Goal: Use online tool/utility: Utilize a website feature to perform a specific function

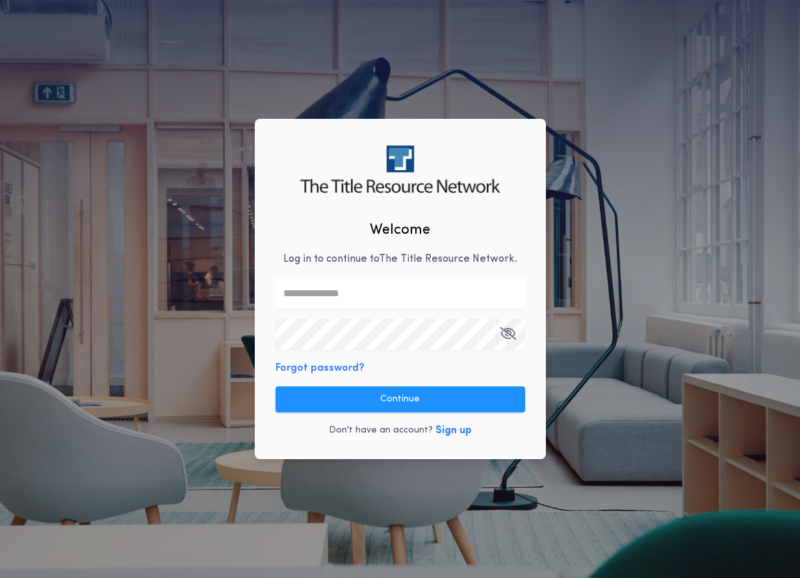
type input "**********"
click at [373, 372] on div "**********" at bounding box center [400, 289] width 291 height 340
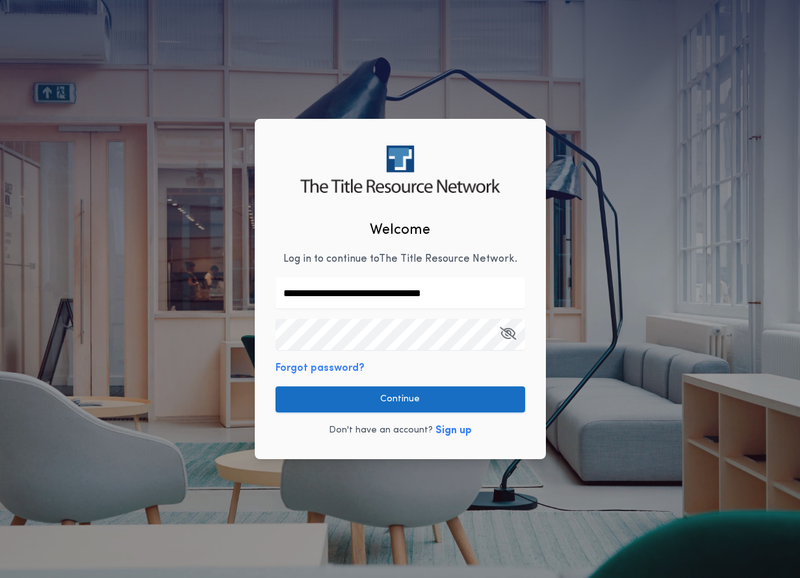
click at [372, 392] on button "Continue" at bounding box center [399, 400] width 249 height 26
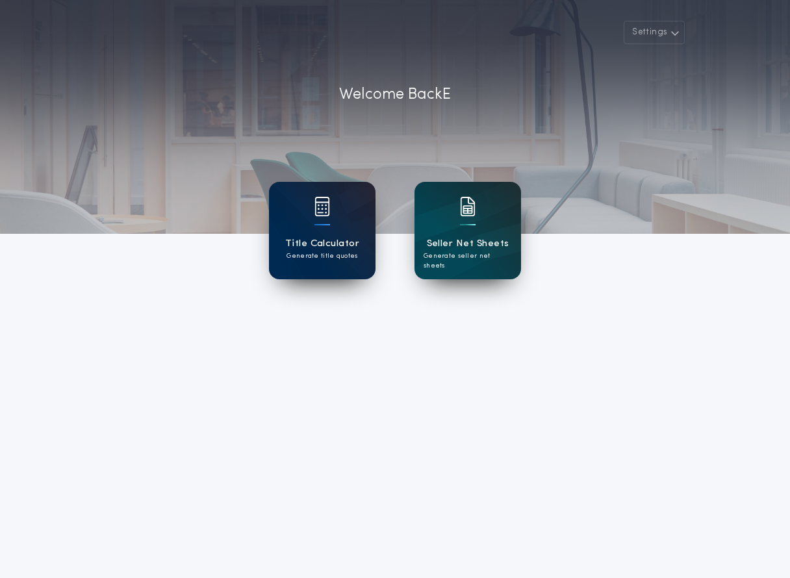
click at [322, 228] on div at bounding box center [322, 215] width 16 height 36
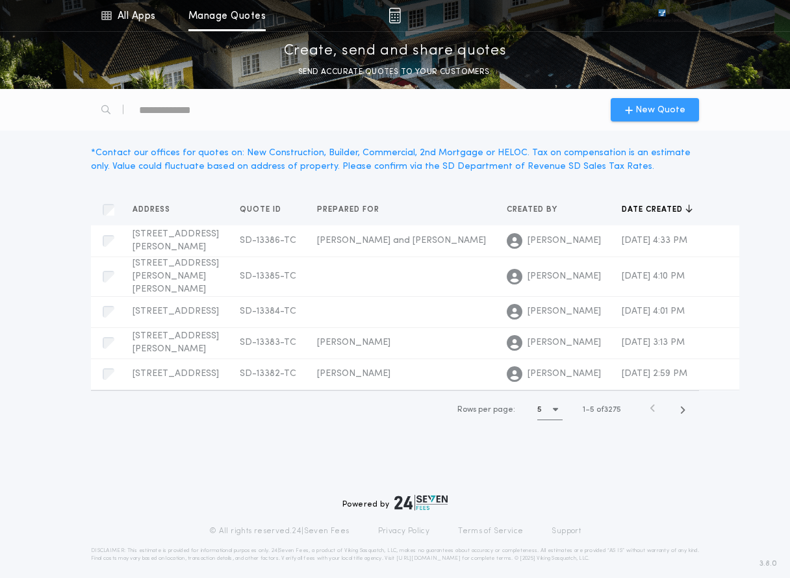
click at [638, 114] on span "New Quote" at bounding box center [660, 110] width 50 height 14
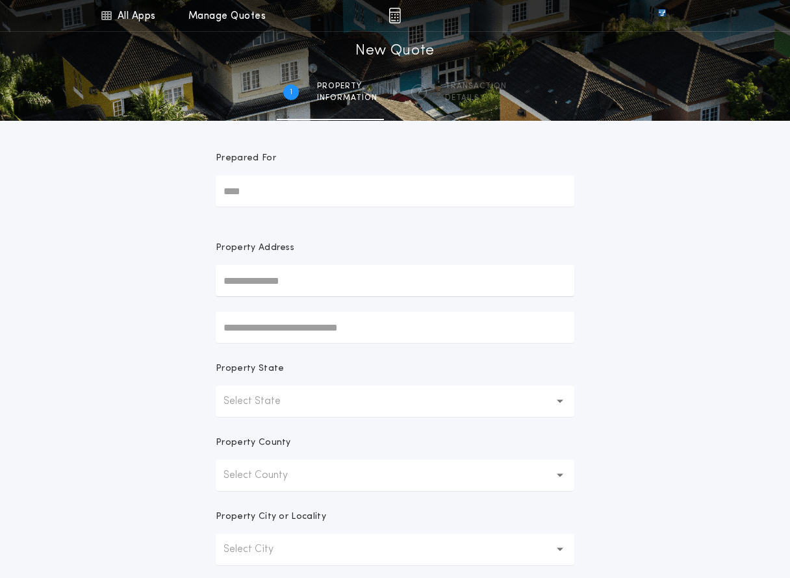
click at [284, 401] on p "Select State" at bounding box center [262, 402] width 78 height 16
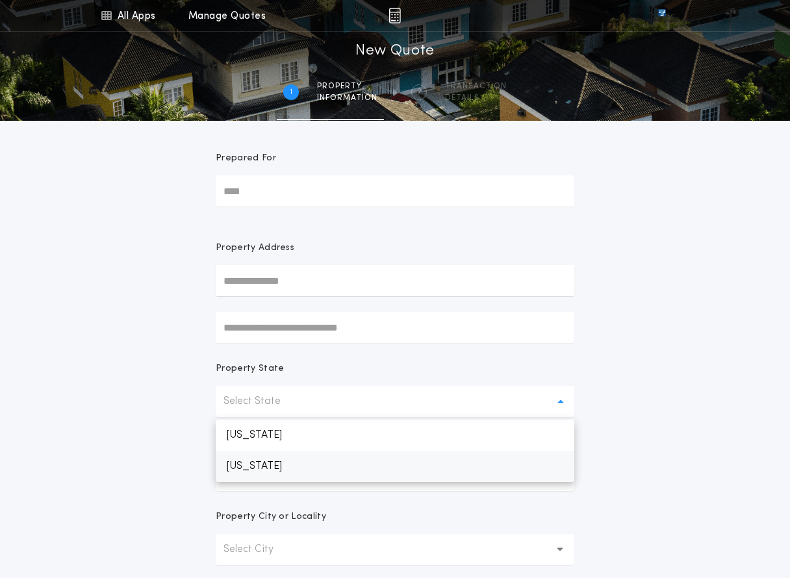
click at [274, 470] on p "[US_STATE]" at bounding box center [395, 466] width 359 height 31
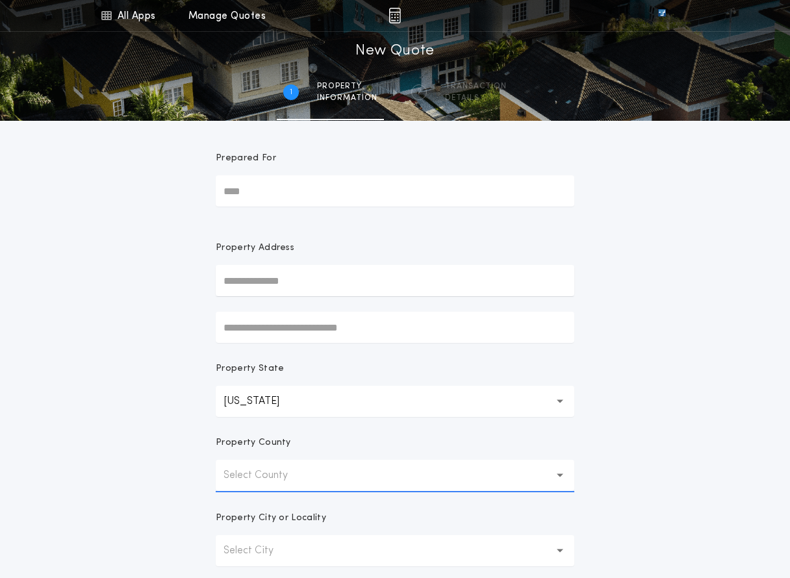
click at [280, 482] on p "Select County" at bounding box center [265, 476] width 85 height 16
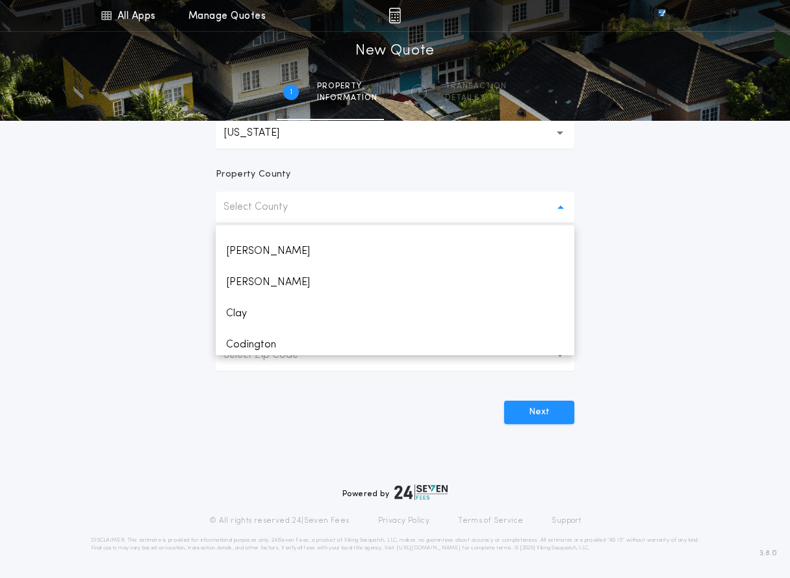
scroll to position [109, 0]
click at [283, 208] on p "Select County" at bounding box center [265, 207] width 85 height 16
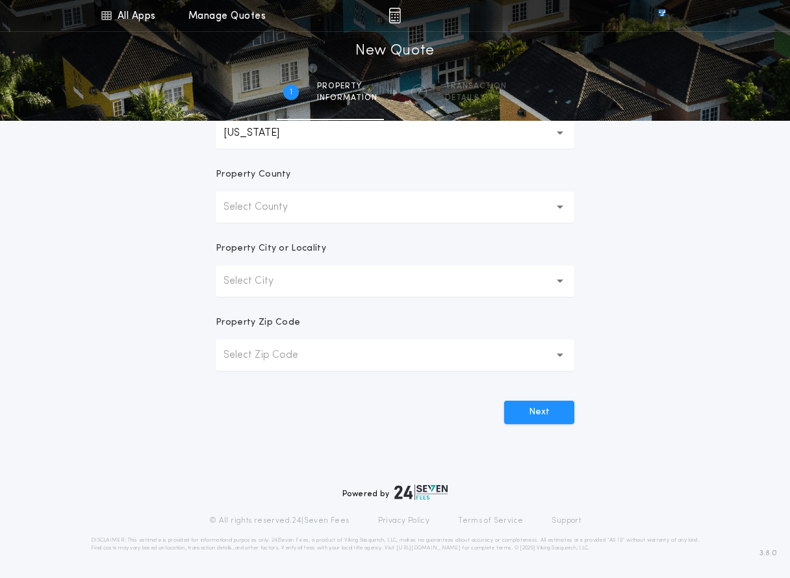
click at [283, 208] on p "Select County" at bounding box center [265, 207] width 85 height 16
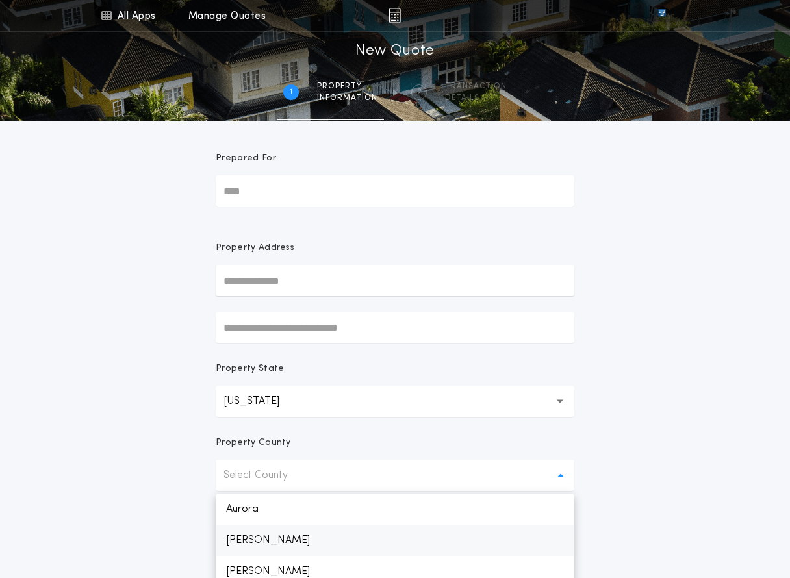
scroll to position [65, 0]
click at [264, 565] on p "Brookings" at bounding box center [395, 569] width 359 height 31
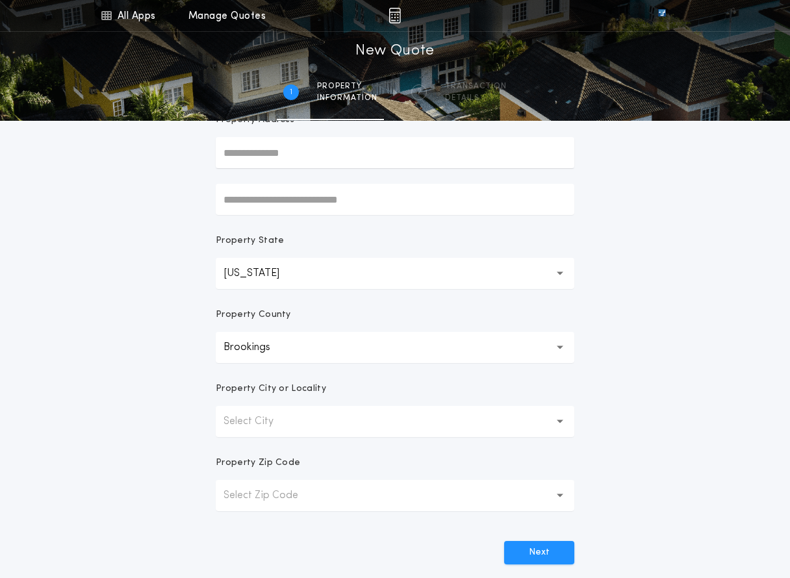
scroll to position [136, 0]
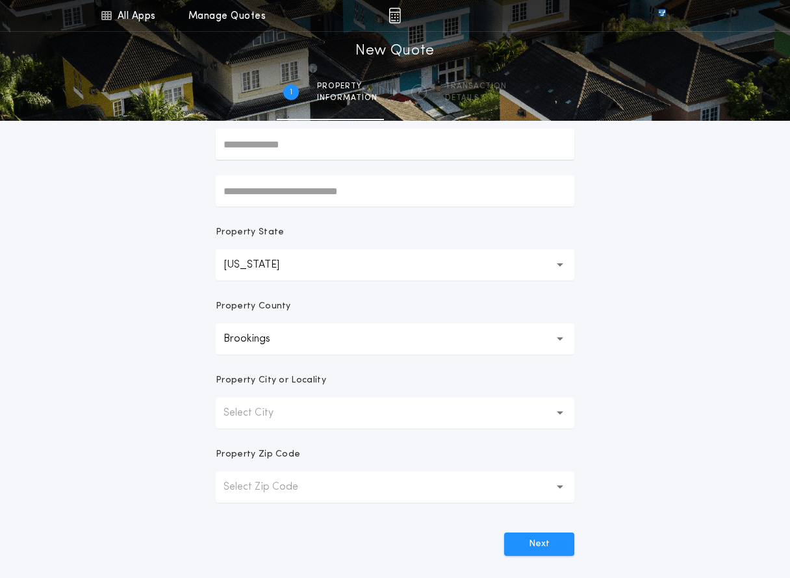
click at [297, 406] on button "Select City" at bounding box center [395, 413] width 359 height 31
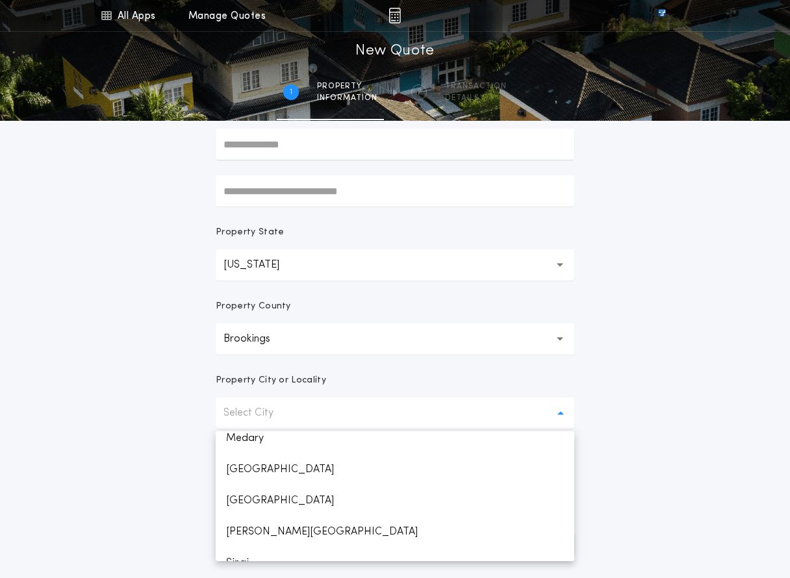
scroll to position [400, 0]
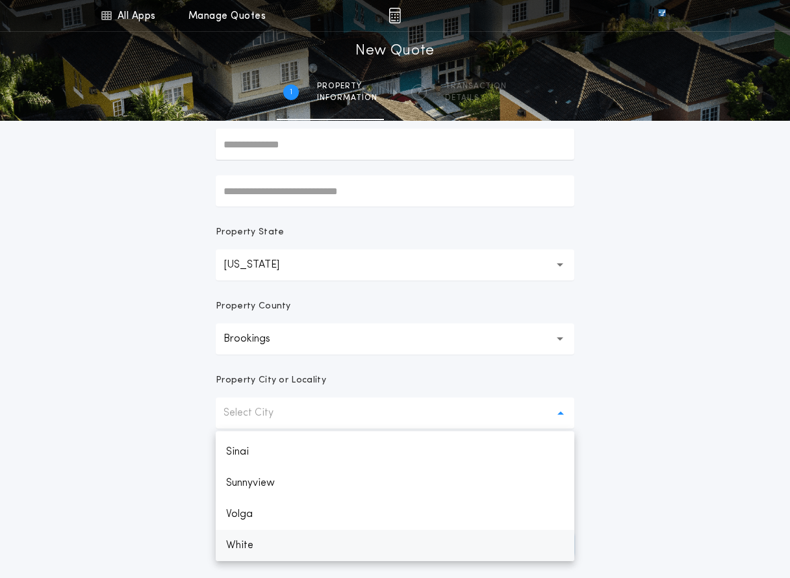
click at [266, 550] on p "White" at bounding box center [395, 545] width 359 height 31
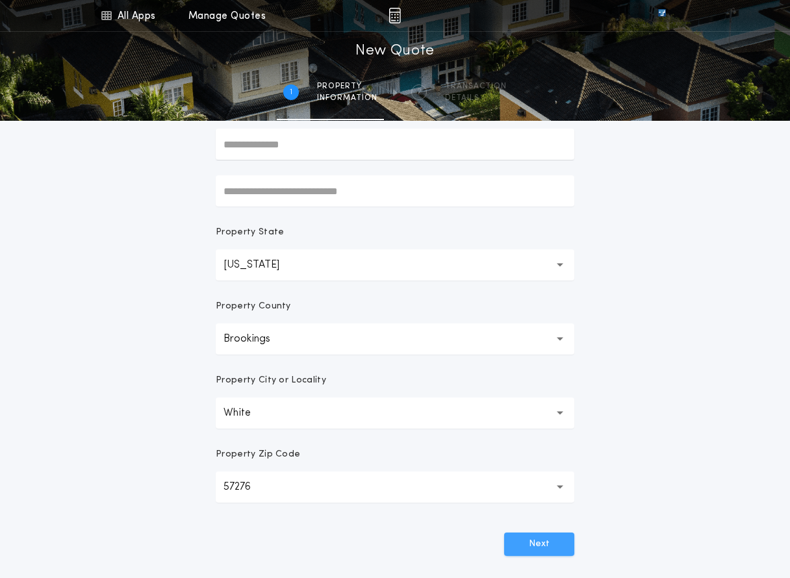
click at [535, 546] on button "Next" at bounding box center [539, 544] width 70 height 23
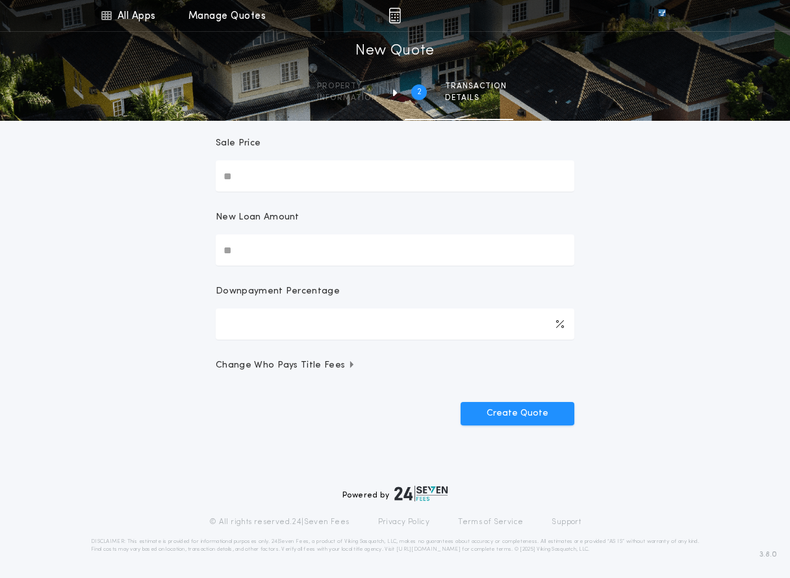
click at [290, 257] on input "New Loan Amount" at bounding box center [395, 250] width 359 height 31
type input "********"
click at [461, 402] on button "Create Quote" at bounding box center [518, 413] width 114 height 23
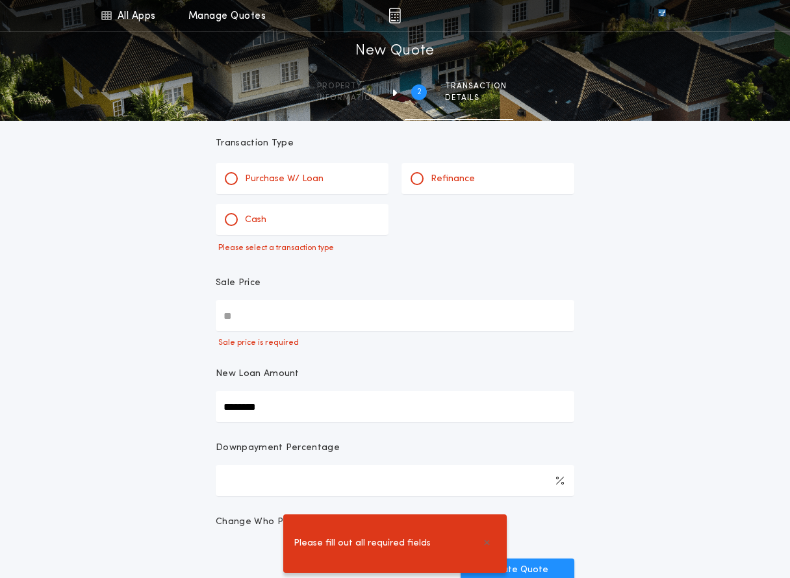
scroll to position [0, 0]
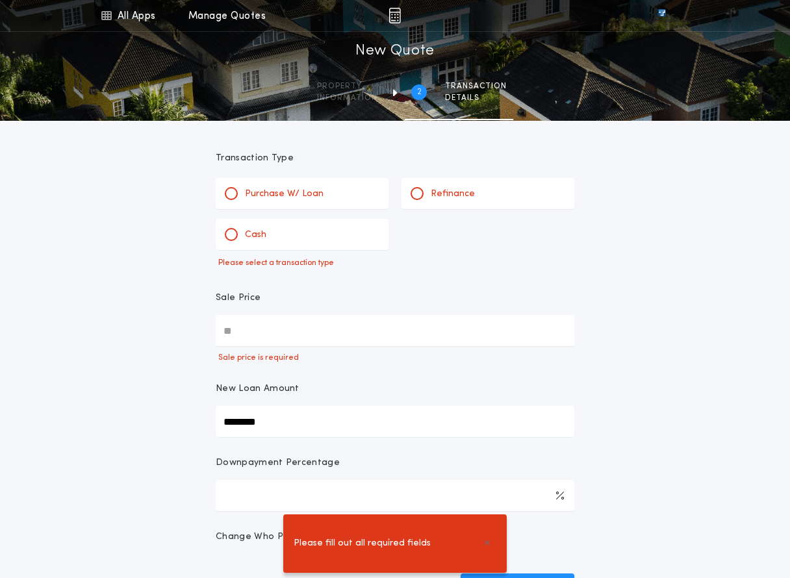
click at [468, 199] on p "Refinance" at bounding box center [453, 194] width 44 height 13
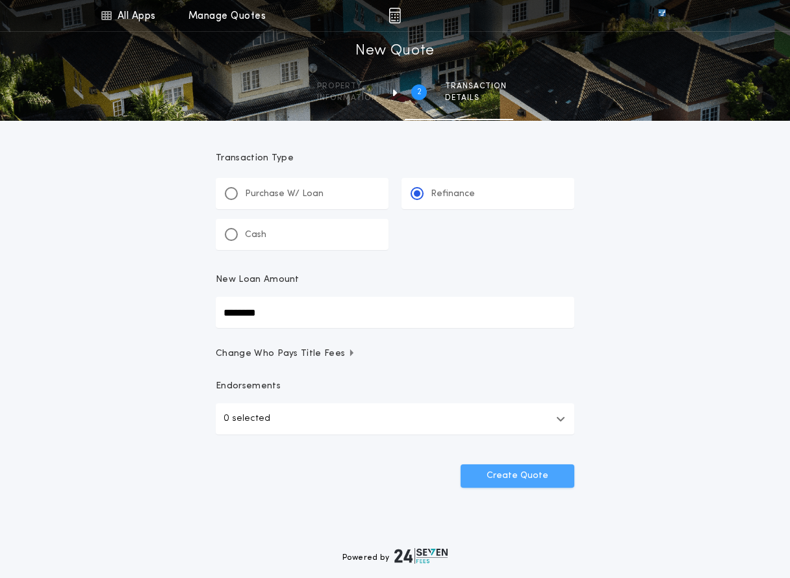
click at [516, 469] on button "Create Quote" at bounding box center [518, 476] width 114 height 23
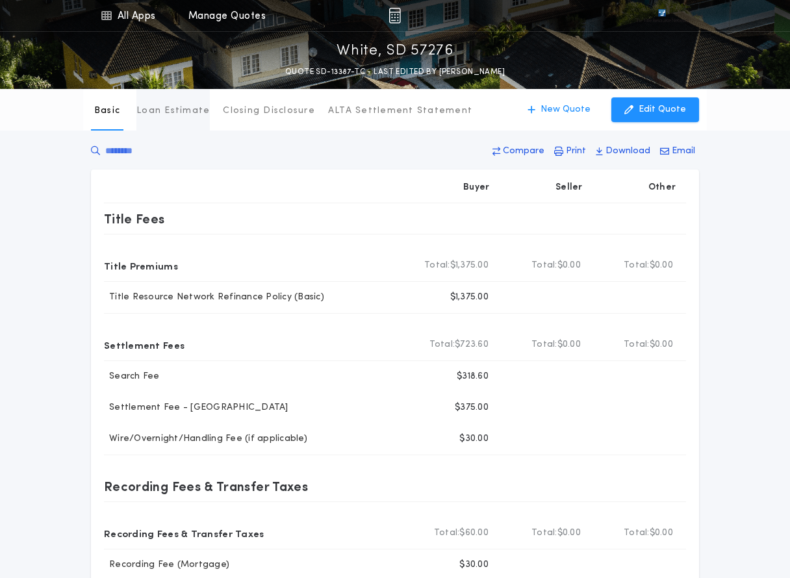
click at [164, 106] on p "Loan Estimate" at bounding box center [172, 111] width 73 height 13
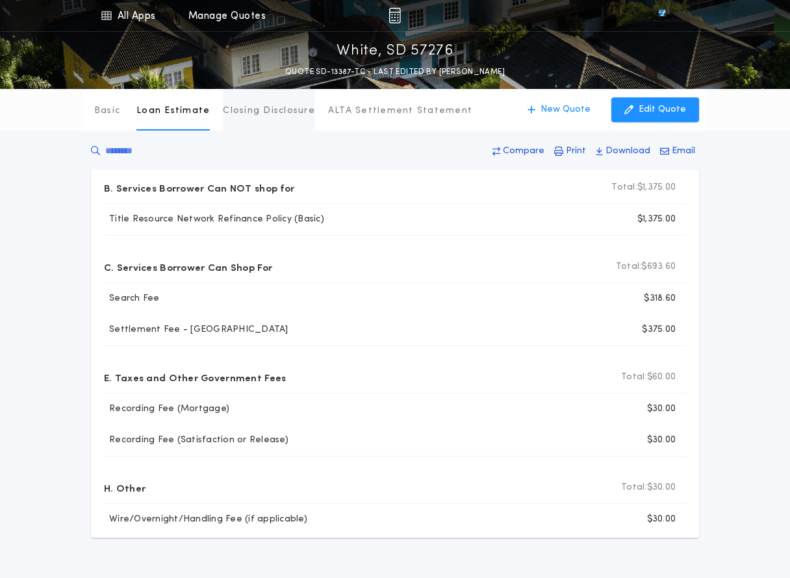
click at [277, 118] on button "Closing Disclosure" at bounding box center [269, 110] width 92 height 42
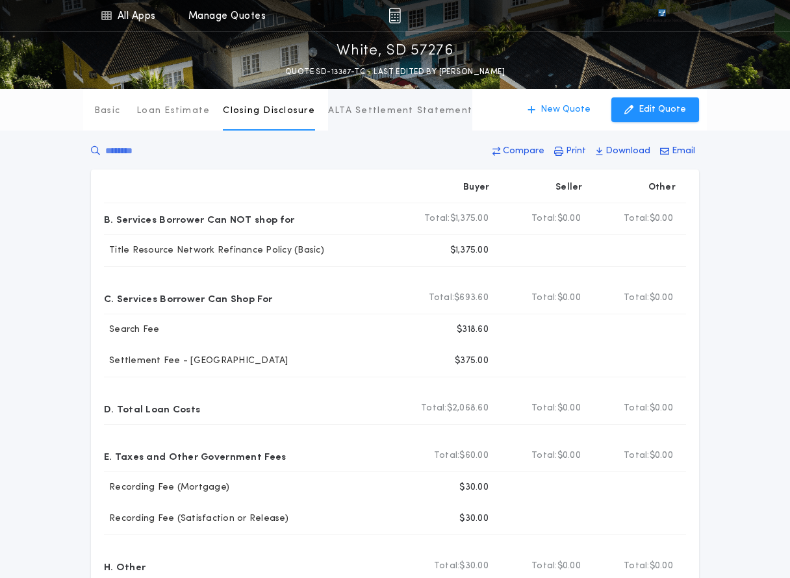
click at [371, 109] on p "ALTA Settlement Statement" at bounding box center [400, 111] width 144 height 13
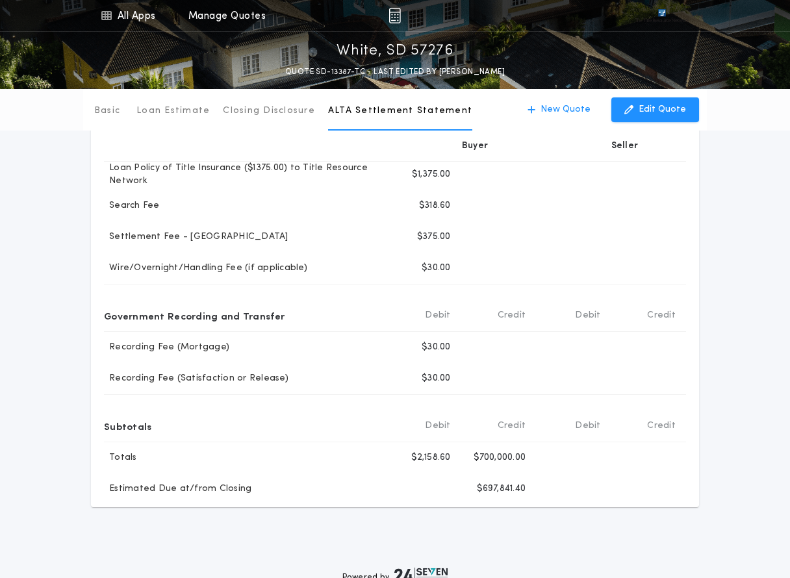
scroll to position [238, 0]
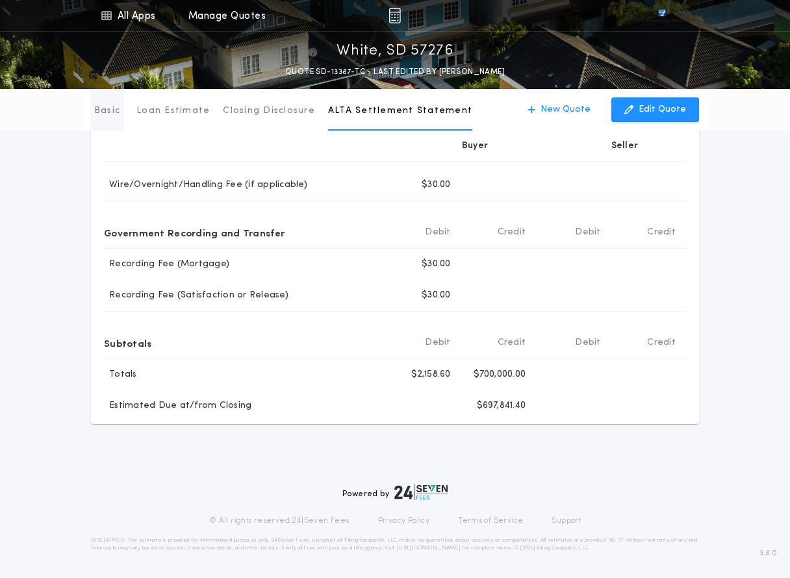
click at [108, 118] on button "Basic" at bounding box center [107, 110] width 32 height 42
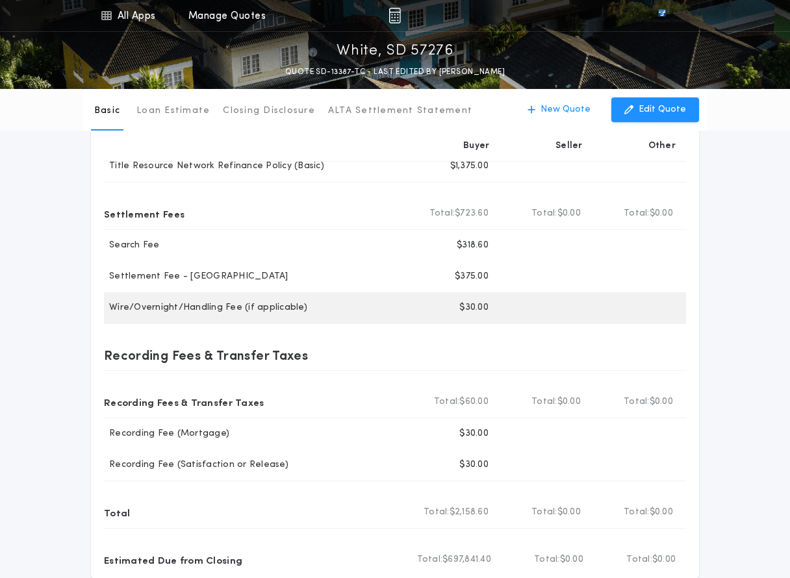
scroll to position [0, 0]
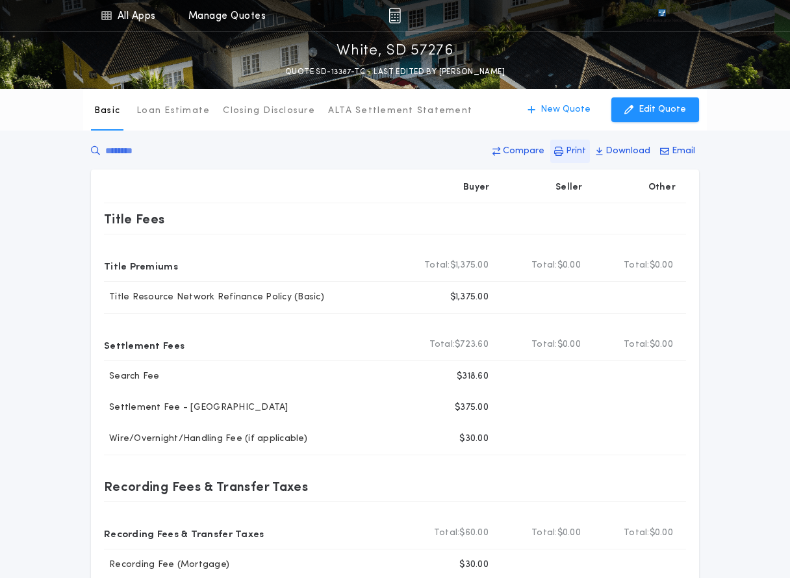
click at [574, 153] on p "Print" at bounding box center [576, 151] width 20 height 13
